Goal: Task Accomplishment & Management: Complete application form

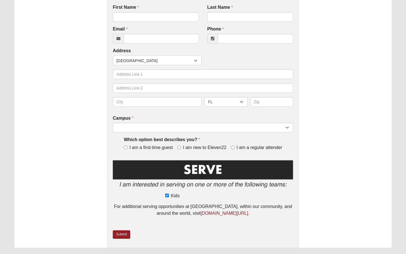
scroll to position [59, 0]
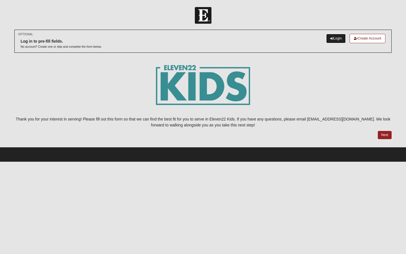
click at [336, 37] on link "Login" at bounding box center [335, 38] width 19 height 9
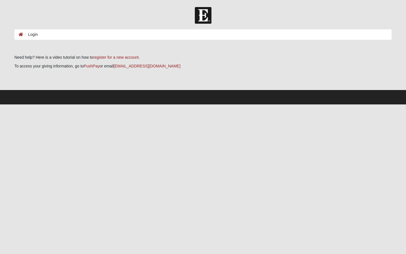
click at [293, 35] on ol "Login" at bounding box center [203, 34] width 378 height 10
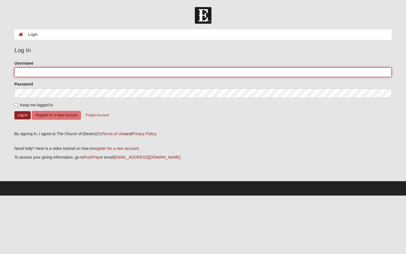
click at [34, 75] on input "Username" at bounding box center [203, 72] width 378 height 10
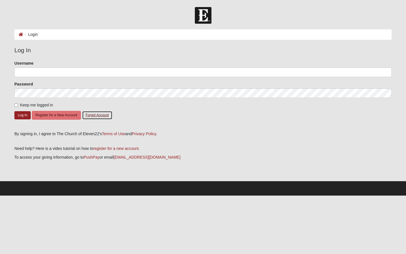
click at [98, 114] on button "Forgot Account" at bounding box center [97, 115] width 30 height 9
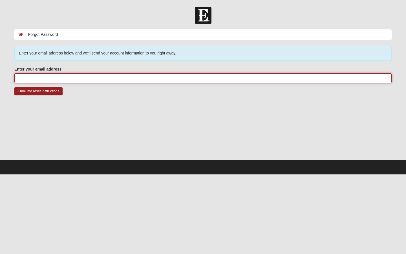
click at [68, 75] on input "Enter your email address" at bounding box center [203, 78] width 378 height 10
type input "emilykateyi@gmail.com"
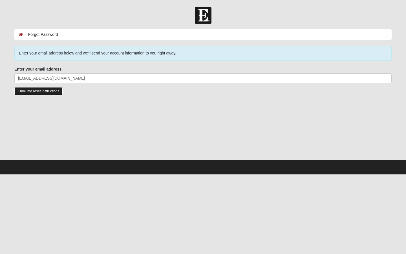
click at [45, 90] on input "Email me reset instructions" at bounding box center [38, 91] width 48 height 8
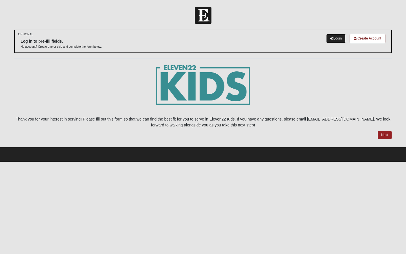
click at [330, 39] on icon at bounding box center [331, 38] width 3 height 3
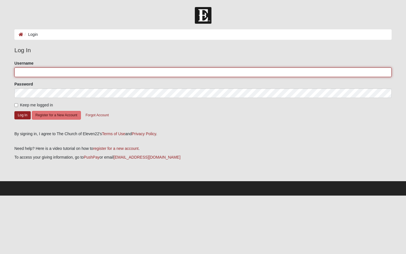
type input "[EMAIL_ADDRESS][DOMAIN_NAME]"
click at [196, 71] on input "[EMAIL_ADDRESS][DOMAIN_NAME]" at bounding box center [203, 72] width 378 height 10
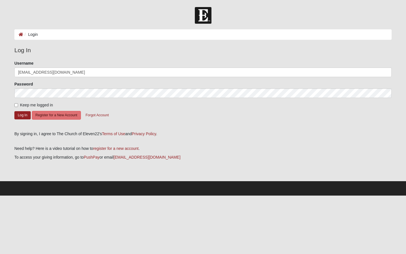
click at [174, 131] on div "By signing in, I agree to The Church of Eleven22's Terms of Use and Privacy Pol…" at bounding box center [203, 134] width 378 height 6
click at [17, 108] on label "Keep me logged in" at bounding box center [33, 105] width 39 height 6
click at [17, 107] on input "Keep me logged in" at bounding box center [16, 105] width 4 height 4
checkbox input "true"
click at [22, 115] on button "Log In" at bounding box center [22, 115] width 16 height 8
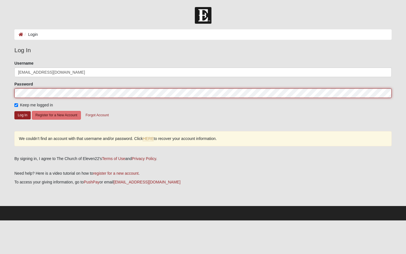
click at [6, 92] on form "Log In Login Login Error Log In Please correct the following: Username emilykat…" at bounding box center [203, 113] width 406 height 213
click at [14, 111] on button "Log In" at bounding box center [22, 115] width 16 height 8
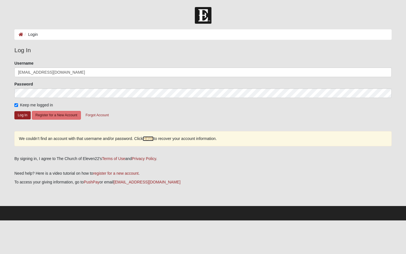
click at [144, 140] on link "HERE" at bounding box center [148, 138] width 11 height 5
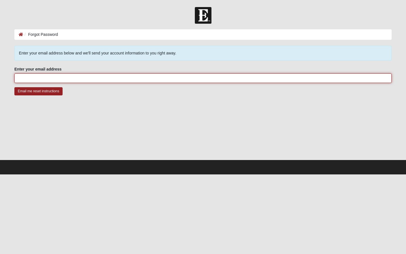
click at [99, 73] on input "Enter your email address" at bounding box center [203, 78] width 378 height 10
type input "[EMAIL_ADDRESS][DOMAIN_NAME]"
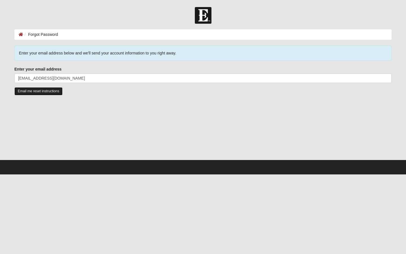
click at [40, 92] on input "Email me reset instructions" at bounding box center [38, 91] width 48 height 8
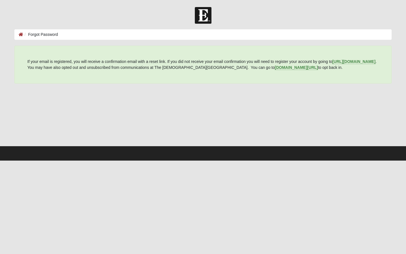
click at [292, 4] on body "Log In Forgot Password Forgot Password Error https://my.coe22.com/register . Yo…" at bounding box center [203, 80] width 406 height 161
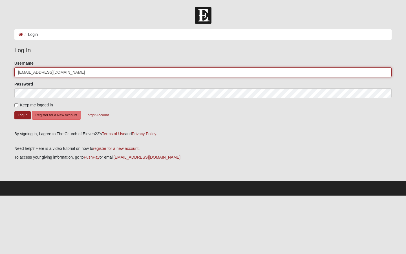
click at [100, 73] on input "[EMAIL_ADDRESS][DOMAIN_NAME]" at bounding box center [203, 72] width 378 height 10
type input "emilykateyi"
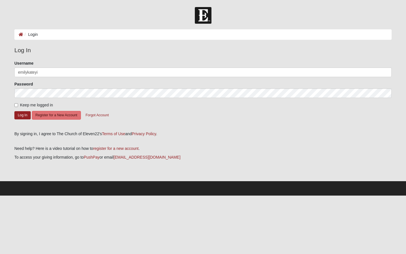
click at [174, 140] on p at bounding box center [203, 140] width 378 height 6
click at [14, 104] on input "Keep me logged in" at bounding box center [16, 105] width 4 height 4
checkbox input "true"
click at [22, 114] on button "Log In" at bounding box center [22, 115] width 16 height 8
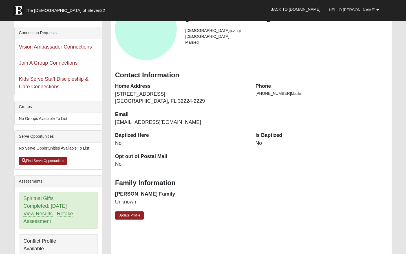
scroll to position [31, 0]
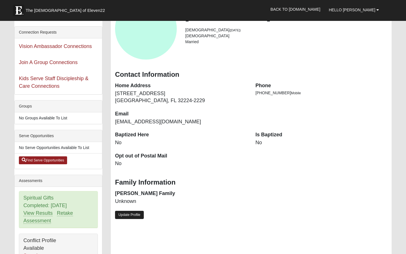
click at [125, 218] on link "Update Profile" at bounding box center [129, 215] width 29 height 8
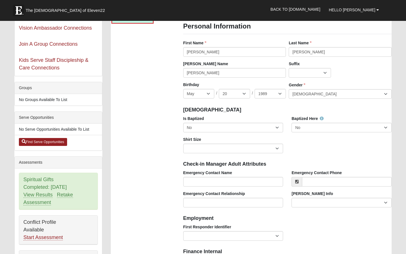
scroll to position [51, 0]
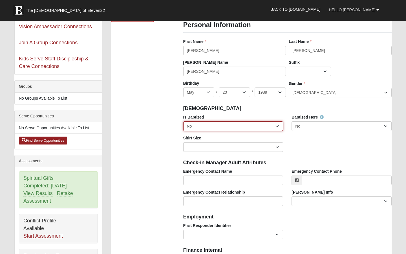
click at [239, 129] on select "No Yes" at bounding box center [233, 126] width 100 height 10
select select "True"
click at [183, 121] on select "No Yes" at bounding box center [233, 126] width 100 height 10
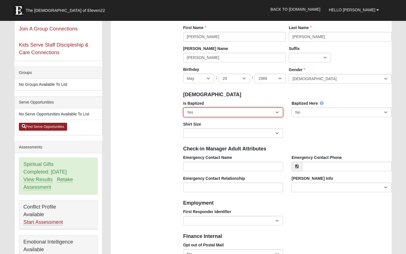
scroll to position [67, 0]
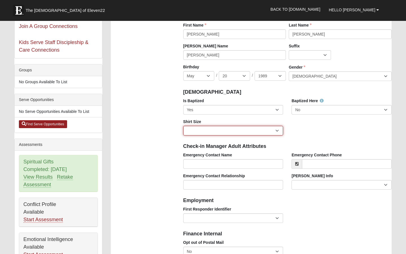
click at [276, 131] on select "Adult Small Adult Medium Adult Large Adult XL Adult XXL Adult 3XL Adult 4XL You…" at bounding box center [233, 131] width 100 height 10
select select "Adult Large"
click at [183, 126] on select "Adult Small Adult Medium Adult Large Adult XL Adult XXL Adult 3XL Adult 4XL You…" at bounding box center [233, 131] width 100 height 10
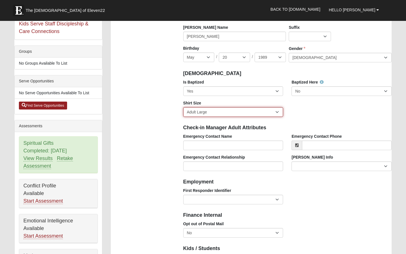
scroll to position [102, 0]
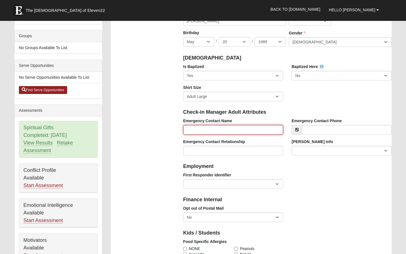
click at [247, 128] on input "Emergency Contact Name" at bounding box center [233, 130] width 100 height 10
click at [260, 111] on h4 "Check-in Manager Adult Attributes" at bounding box center [287, 112] width 209 height 6
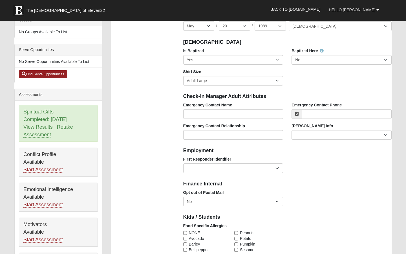
scroll to position [118, 0]
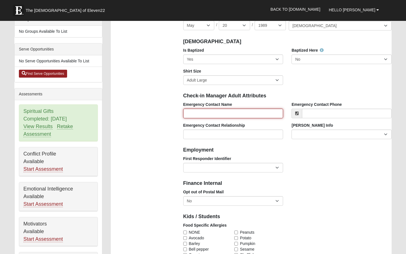
click at [260, 111] on input "Emergency Contact Name" at bounding box center [233, 114] width 100 height 10
type input "[PERSON_NAME]"
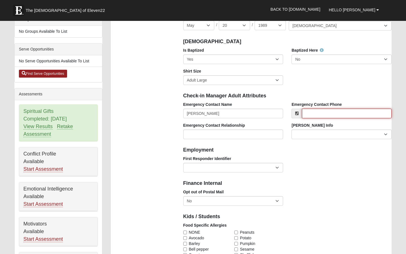
click at [328, 112] on input "Emergency Contact Phone" at bounding box center [347, 114] width 90 height 10
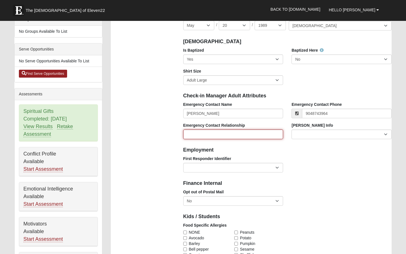
type input "(904) 874-3964"
click at [240, 136] on input "Emergency Contact Relationship" at bounding box center [233, 135] width 100 height 10
type input "Husband"
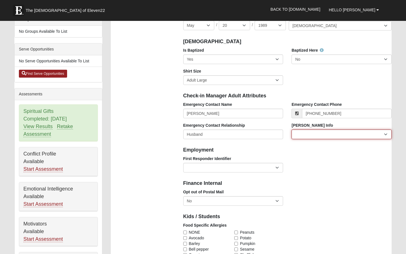
click at [306, 135] on select "Current Foster Child Current Foster Parent Former Foster Child Former Foster Pa…" at bounding box center [342, 135] width 100 height 10
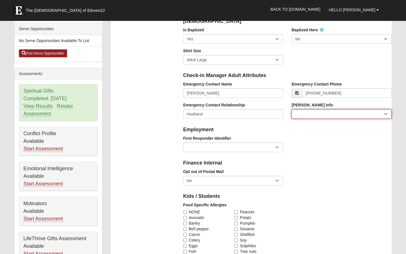
scroll to position [139, 0]
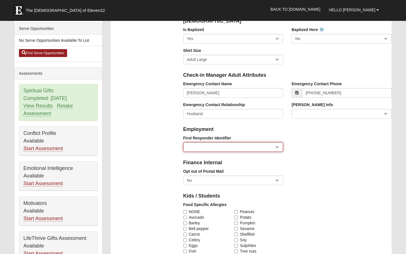
click at [267, 149] on select "EMT | Paramedic | Medical Firefighter | Fire Department Police Officer | Sherif…" at bounding box center [233, 147] width 100 height 10
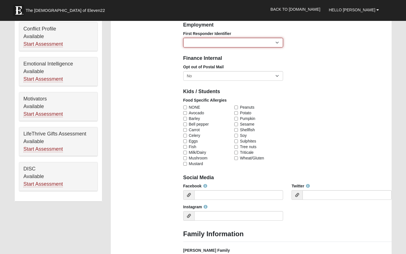
scroll to position [244, 0]
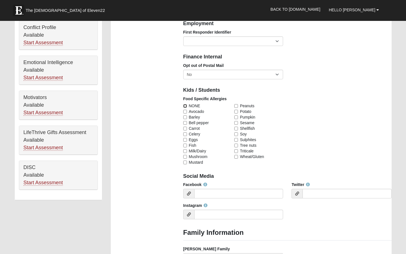
click at [185, 106] on input "NONE" at bounding box center [185, 106] width 4 height 4
checkbox input "true"
click at [210, 196] on input "Facebook" at bounding box center [238, 194] width 89 height 10
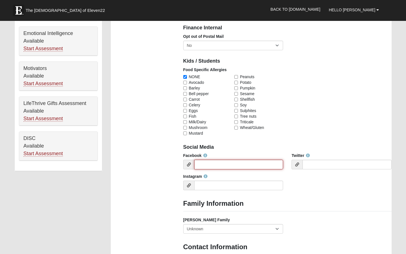
scroll to position [284, 0]
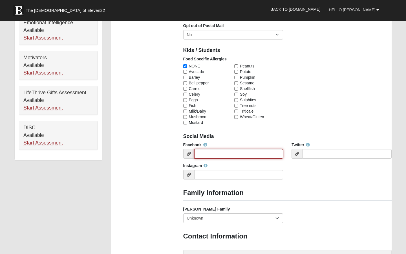
paste input "https://www.facebook.com/emily.k.parker.9/"
type input "https://www.facebook.com/emily.k.parker.9/"
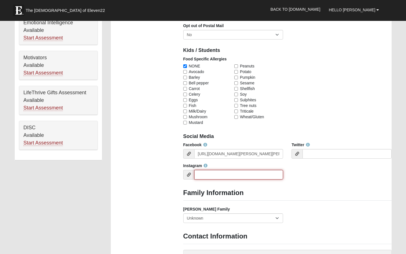
click at [228, 176] on input "Instagram" at bounding box center [238, 175] width 89 height 10
paste input "https://www.instagram.com/emilykateyi/"
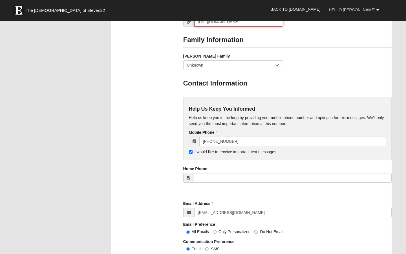
scroll to position [438, 0]
type input "https://www.instagram.com/emilykateyi/"
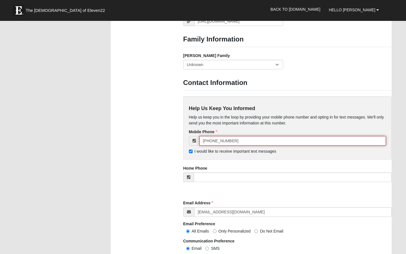
click at [226, 139] on input "[PHONE_NUMBER]" at bounding box center [292, 141] width 187 height 10
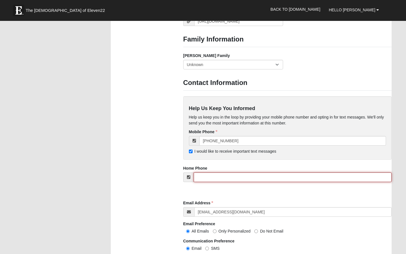
click at [225, 180] on input "tel" at bounding box center [293, 177] width 198 height 10
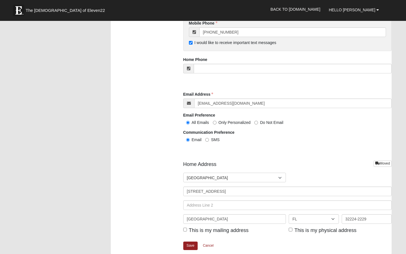
scroll to position [565, 0]
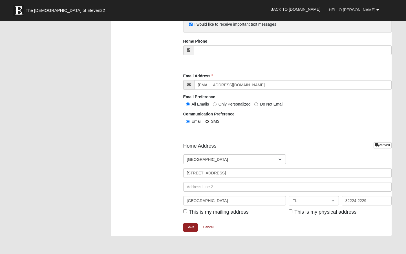
click at [209, 122] on input "SMS" at bounding box center [207, 122] width 4 height 4
radio input "true"
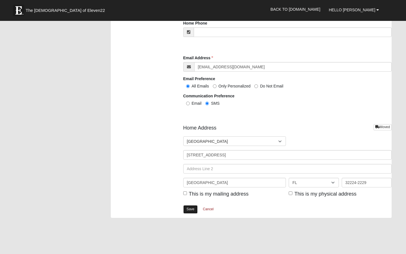
click at [191, 211] on link "Save" at bounding box center [190, 209] width 15 height 8
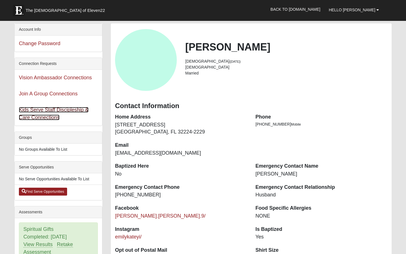
click at [62, 110] on link "Kids Serve Staff Discipleship & Care Connections" at bounding box center [54, 113] width 70 height 13
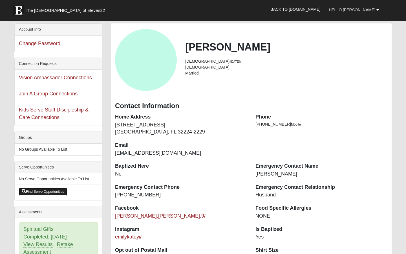
click at [46, 190] on link "Find Serve Opportunities" at bounding box center [43, 192] width 48 height 8
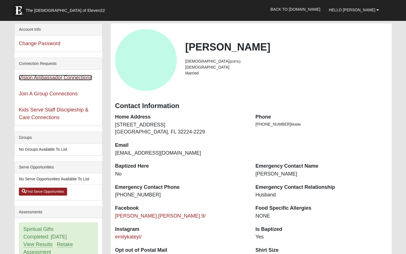
click at [81, 78] on link "Vision Ambassador Connections" at bounding box center [55, 78] width 73 height 6
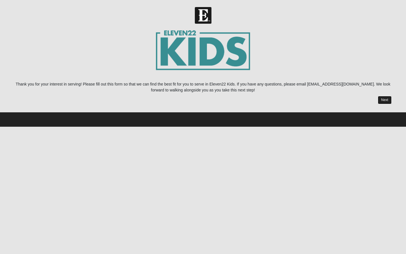
click at [384, 101] on link "Next" at bounding box center [385, 100] width 14 height 8
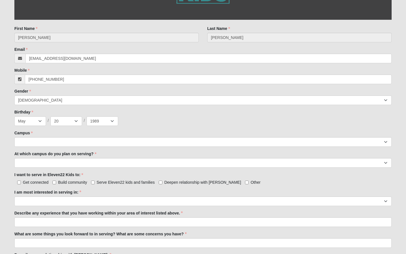
scroll to position [191, 0]
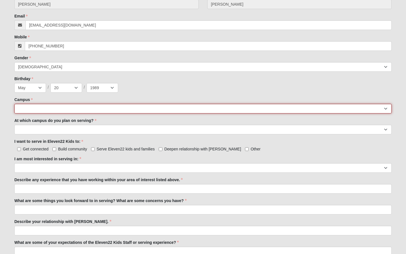
click at [113, 109] on select "Arlington Baymeadows College Park Orlando (Coming Soon) Eleven22 Online Fleming…" at bounding box center [203, 109] width 378 height 10
select select "3"
click at [14, 104] on select "Arlington Baymeadows College Park Orlando (Coming Soon) Eleven22 Online Fleming…" at bounding box center [203, 109] width 378 height 10
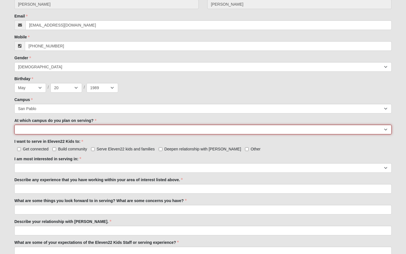
click at [95, 128] on select "Arlington Baymeadows Fleming Island Jesup Mandarin North Jax Orange Park Palatk…" at bounding box center [203, 130] width 378 height 10
select select "San Pablo"
click at [14, 125] on select "Arlington Baymeadows Fleming Island Jesup Mandarin North Jax Orange Park Palatk…" at bounding box center [203, 130] width 378 height 10
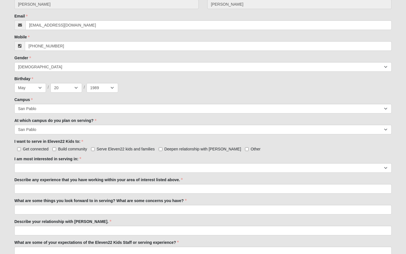
click at [95, 148] on label "Serve Eleven22 kids and families" at bounding box center [123, 149] width 64 height 6
click at [95, 148] on input "Serve Eleven22 kids and families" at bounding box center [93, 149] width 4 height 4
checkbox input "true"
click at [160, 150] on input "Deepen relationship with Jesus" at bounding box center [161, 149] width 4 height 4
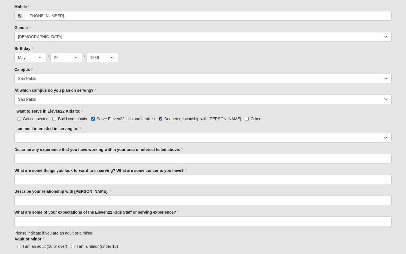
scroll to position [222, 0]
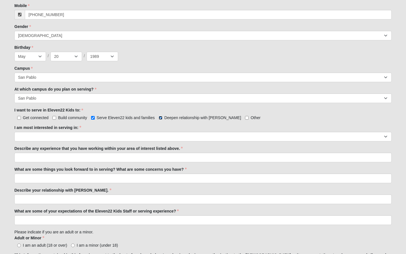
click at [160, 118] on input "Deepen relationship with Jesus" at bounding box center [161, 118] width 4 height 4
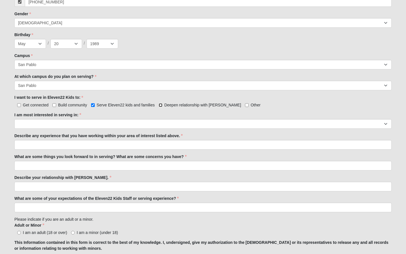
scroll to position [236, 0]
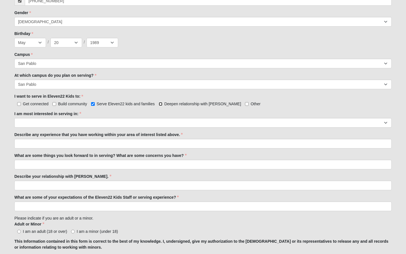
click at [159, 104] on input "Deepen relationship with Jesus" at bounding box center [161, 104] width 4 height 4
checkbox input "true"
click at [141, 117] on div "I am most interested in serving in: Registration Tour Guide Preschool Disciple …" at bounding box center [203, 119] width 378 height 17
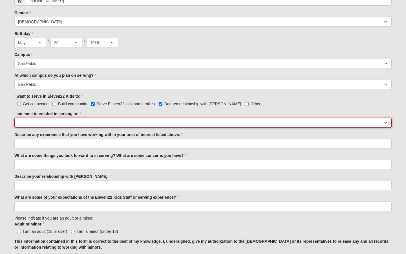
click at [138, 122] on select "Registration Tour Guide Preschool Disciple Group Leader Elementary Disciple Gro…" at bounding box center [203, 123] width 378 height 10
select select "Registration"
click at [14, 118] on select "Registration Tour Guide Preschool Disciple Group Leader Elementary Disciple Gro…" at bounding box center [203, 123] width 378 height 10
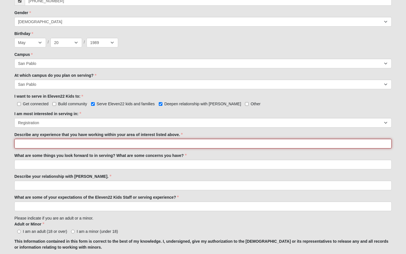
click at [36, 145] on input "Describe any experience that you have working within your area of interest list…" at bounding box center [203, 144] width 378 height 10
type input "Greeting, Counseling, Working with families"
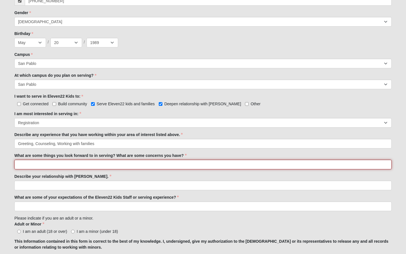
click at [24, 169] on input "What are some things you look forward to in serving? What are some concerns you…" at bounding box center [203, 165] width 378 height 10
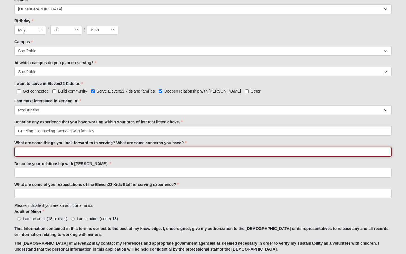
scroll to position [251, 0]
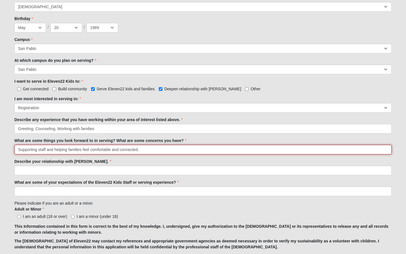
type input "Supporting staff and helping families feel comfortable and connected."
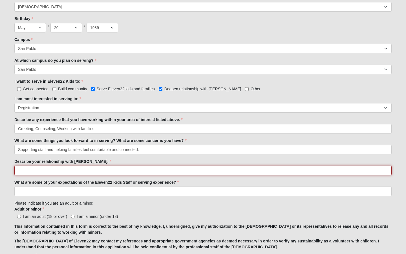
click at [40, 170] on input "Describe your relationship with Jesus." at bounding box center [203, 171] width 378 height 10
type input "I"
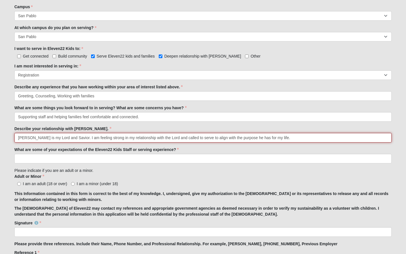
scroll to position [285, 0]
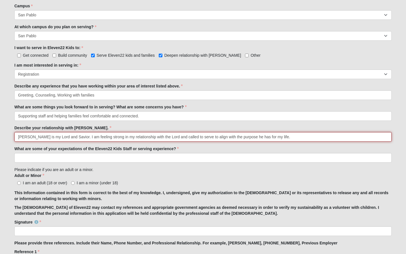
type input "Jesus is my Lord and Savior. I am feeling strong in my relationship with the Lo…"
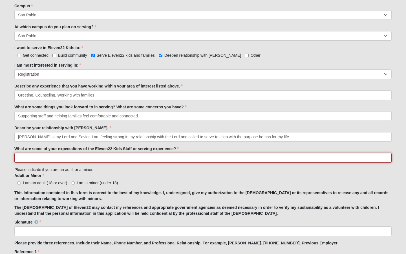
click at [69, 158] on input "What are some of your expectations of the Eleven22 Kids Staff or serving experi…" at bounding box center [203, 158] width 378 height 10
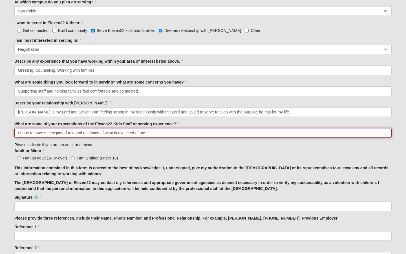
type input "I hope to have a designated role and guidance of what is expected of me."
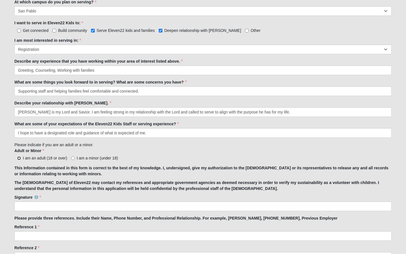
click at [19, 158] on input "I am an adult (18 or over)" at bounding box center [19, 158] width 4 height 4
radio input "true"
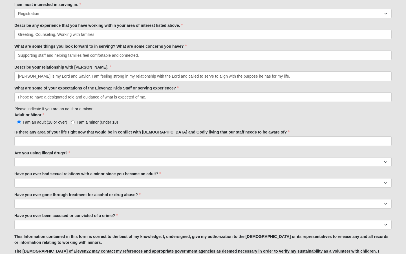
scroll to position [349, 0]
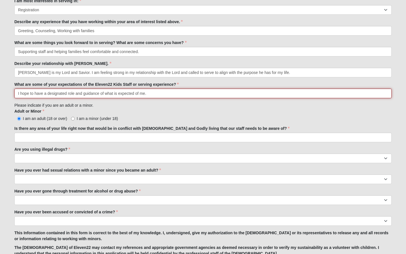
click at [108, 93] on input "I hope to have a designated role and guidance of what is expected of me." at bounding box center [203, 94] width 378 height 10
click at [152, 93] on input "I hope to have a designated role and guidance of what is expected of me." at bounding box center [203, 94] width 378 height 10
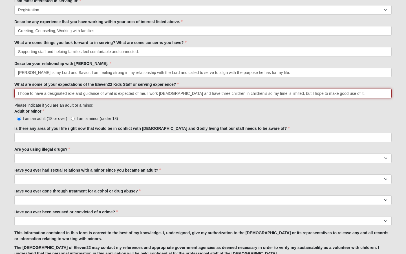
type input "I hope to have a designated role and guidance of what is expected of me. I work…"
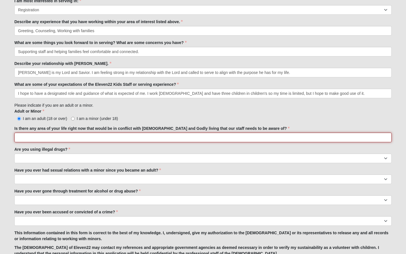
click at [84, 135] on input "Is there any area of your life right now that would be in conflict with biblica…" at bounding box center [203, 138] width 378 height 10
type input "No"
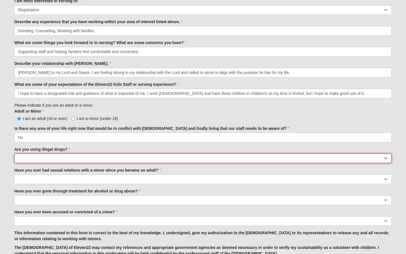
click at [78, 155] on select "Yes No" at bounding box center [203, 159] width 378 height 10
click at [14, 154] on select "Yes No" at bounding box center [203, 159] width 378 height 10
click at [70, 160] on select "Yes No" at bounding box center [203, 159] width 378 height 10
select select "No"
click at [14, 154] on select "Yes No" at bounding box center [203, 159] width 378 height 10
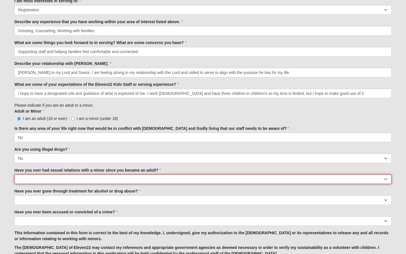
click at [68, 179] on select "Yes No" at bounding box center [203, 179] width 378 height 10
select select "No"
click at [14, 174] on select "Yes No" at bounding box center [203, 179] width 378 height 10
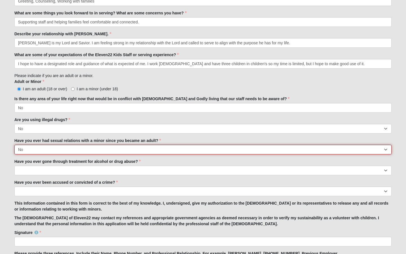
scroll to position [381, 0]
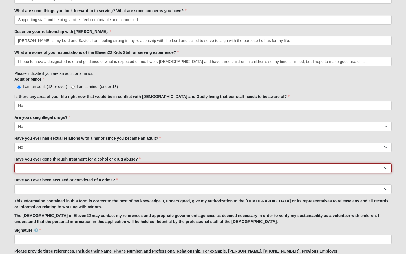
click at [65, 169] on select "Yes No" at bounding box center [203, 168] width 378 height 10
select select "No"
click at [14, 163] on select "Yes No" at bounding box center [203, 168] width 378 height 10
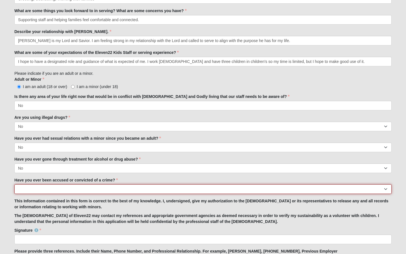
click at [60, 186] on select "Yes No" at bounding box center [203, 189] width 378 height 10
select select "No"
click at [14, 184] on select "Yes No" at bounding box center [203, 189] width 378 height 10
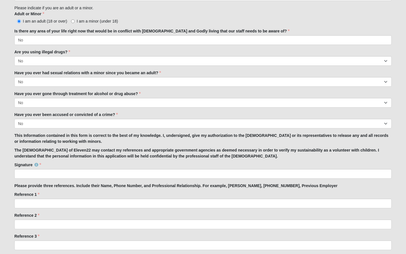
scroll to position [464, 0]
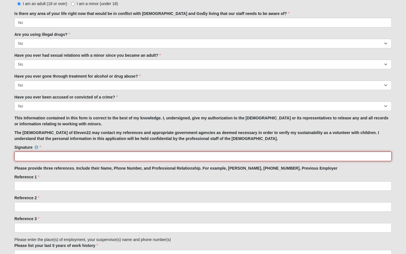
click at [51, 153] on input "Signature" at bounding box center [203, 157] width 378 height 10
type input "[PERSON_NAME]"
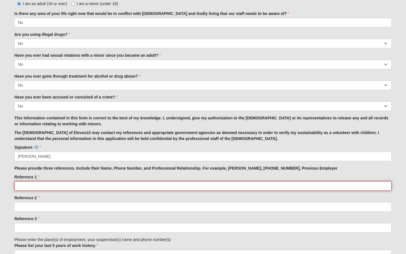
click at [55, 187] on input "Reference 1" at bounding box center [203, 186] width 378 height 10
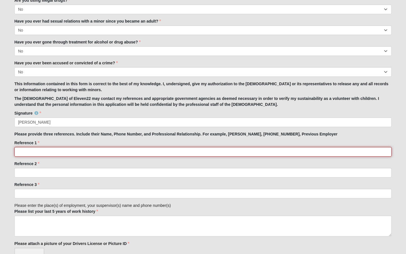
scroll to position [499, 0]
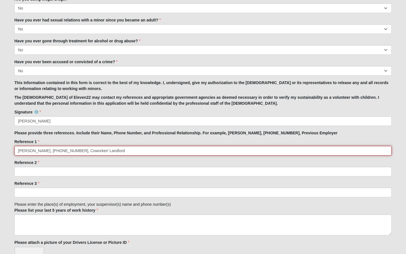
click at [97, 152] on input "Rebecca Maxwell, 904-646-7328, Coworker/ Landlord" at bounding box center [203, 151] width 378 height 10
type input "Rebecca Maxwell, 904-646-7328, Coworker/ Office Landlord"
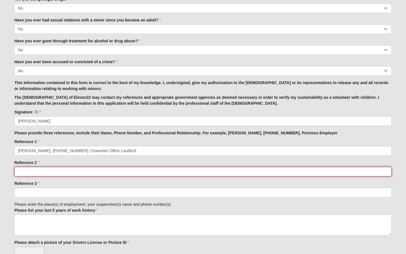
click at [78, 170] on input "Reference 2" at bounding box center [203, 172] width 378 height 10
paste input "(323) 595-0750c"
click at [18, 170] on input "(323) 595-0750c" at bounding box center [203, 172] width 378 height 10
paste input "Amaranda Sakamoto"
drag, startPoint x: 38, startPoint y: 171, endPoint x: 13, endPoint y: 170, distance: 24.9
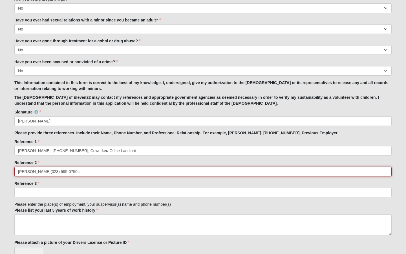
click at [54, 170] on input "Amaranda Sakamoto(323) 595-0750c" at bounding box center [203, 172] width 378 height 10
click at [98, 171] on input "Amaranda Sakamoto, (323) 595-0750c" at bounding box center [203, 172] width 378 height 10
type input "Amaranda Sakamoto, (323) 595-0750, Coworker"
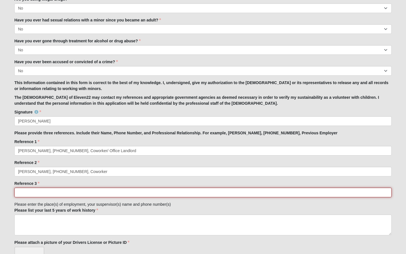
click at [68, 192] on input "Reference 3" at bounding box center [203, 193] width 378 height 10
type input "Julie Norman, (912) 227-0448, Coworker"
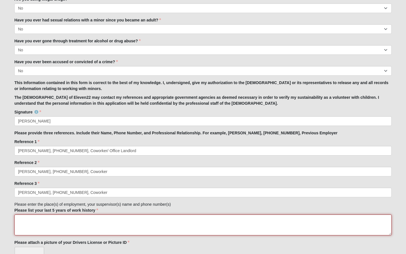
click at [56, 230] on textarea "Please list your last 5 years of work history" at bounding box center [203, 224] width 378 height 21
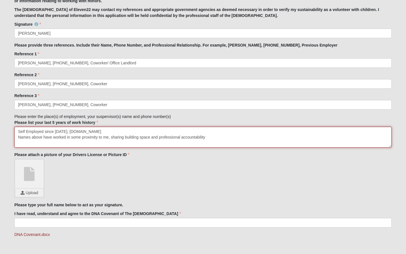
scroll to position [587, 0]
type textarea "Self Employed since 2012, JacksonvilleCreativeTherapy.com Names above have work…"
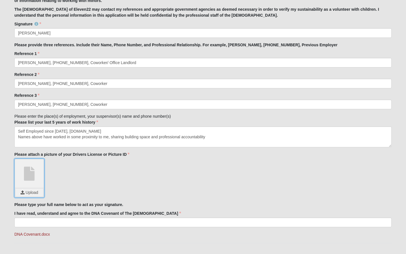
click at [32, 191] on input "file" at bounding box center [30, 192] width 28 height 8
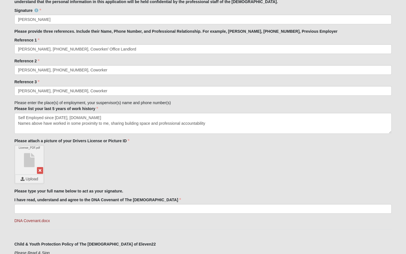
scroll to position [601, 0]
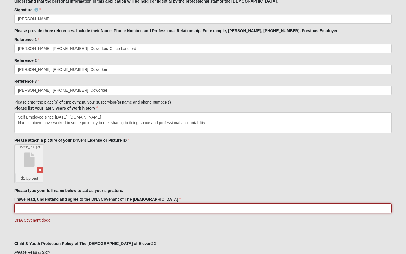
click at [113, 208] on input "I have read, understand and agree to the DNA Covenant of The Church of Eleven22" at bounding box center [203, 208] width 378 height 10
type input "[PERSON_NAME]"
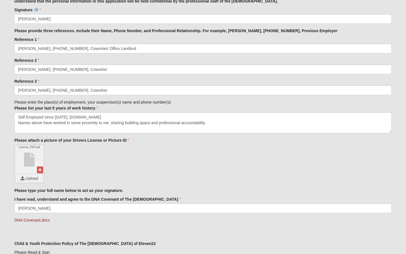
type input "FL"
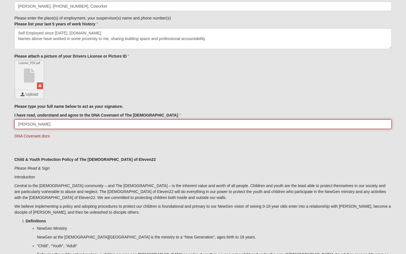
scroll to position [687, 0]
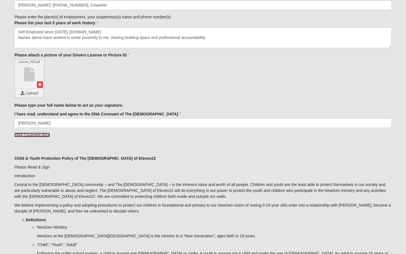
click at [35, 135] on link "DNA Covenant.docx" at bounding box center [32, 135] width 36 height 5
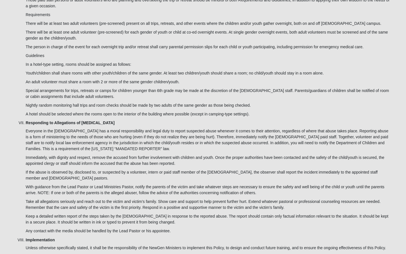
scroll to position [1795, 0]
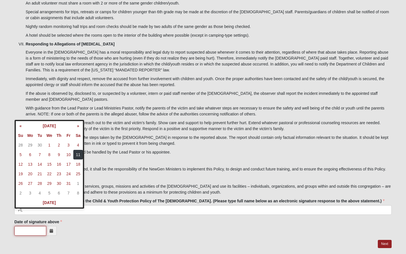
click at [22, 226] on input "Date of signature above" at bounding box center [30, 231] width 32 height 10
click at [50, 202] on th "Today" at bounding box center [49, 203] width 67 height 10
type input "10/11/2025"
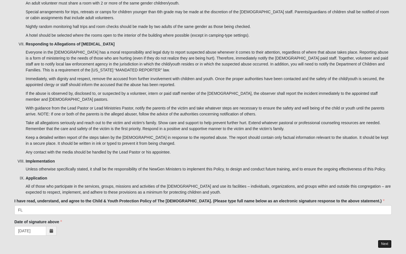
click at [384, 240] on link "Next" at bounding box center [385, 244] width 14 height 8
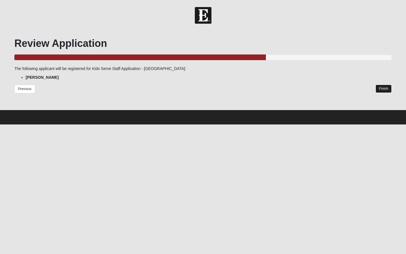
click at [381, 88] on link "Finish" at bounding box center [384, 89] width 16 height 8
